Goal: Navigation & Orientation: Find specific page/section

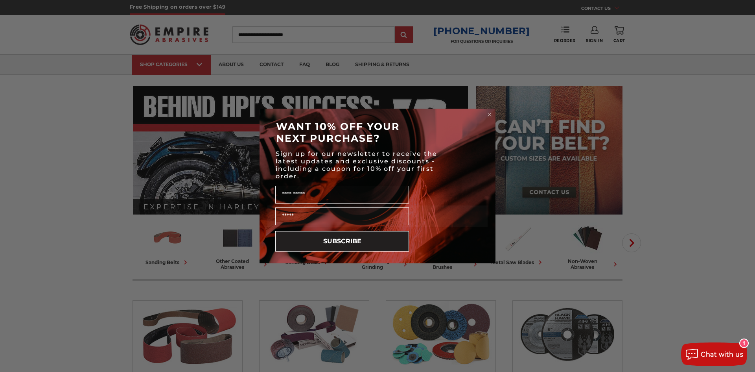
click at [491, 113] on circle "Close dialog" at bounding box center [489, 114] width 7 height 7
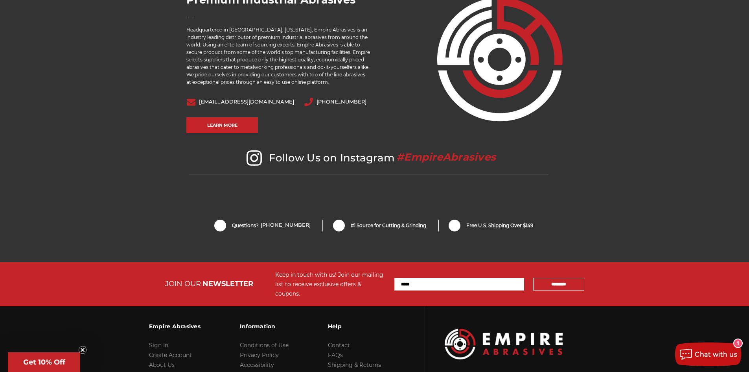
scroll to position [1644, 0]
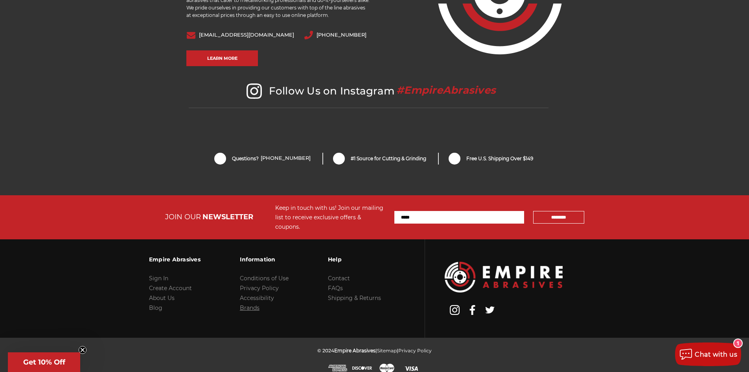
click at [252, 304] on link "Brands" at bounding box center [250, 307] width 20 height 7
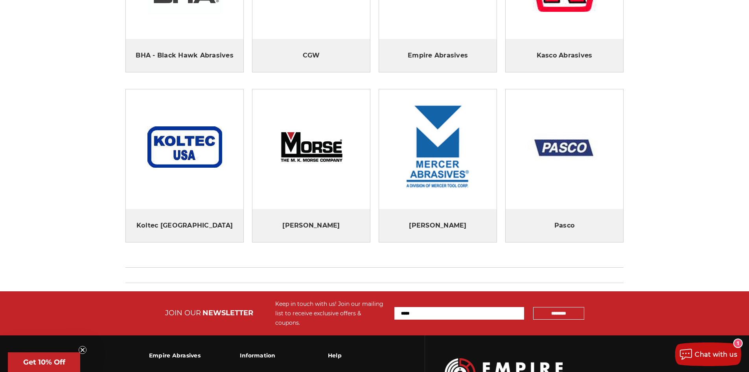
scroll to position [236, 0]
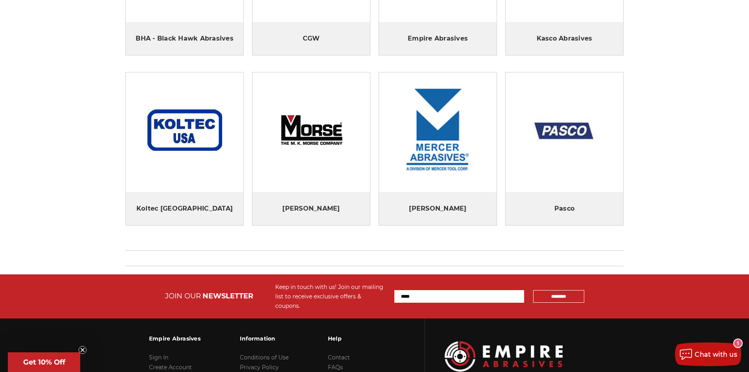
click at [187, 121] on img at bounding box center [184, 129] width 75 height 41
